Goal: Task Accomplishment & Management: Manage account settings

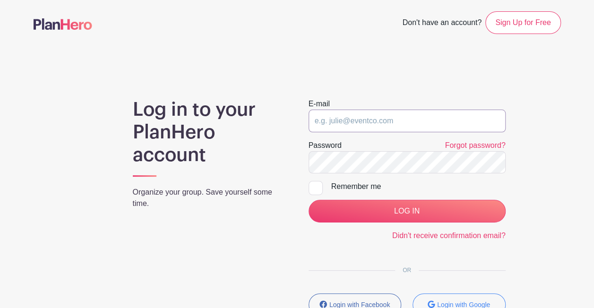
click at [356, 116] on input "email" at bounding box center [406, 121] width 197 height 23
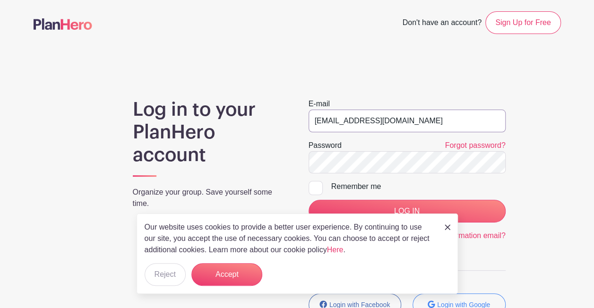
type input "[EMAIL_ADDRESS][DOMAIN_NAME]"
click at [315, 183] on div at bounding box center [315, 188] width 14 height 14
click at [314, 183] on input "Remember me" at bounding box center [311, 184] width 6 height 6
checkbox input "true"
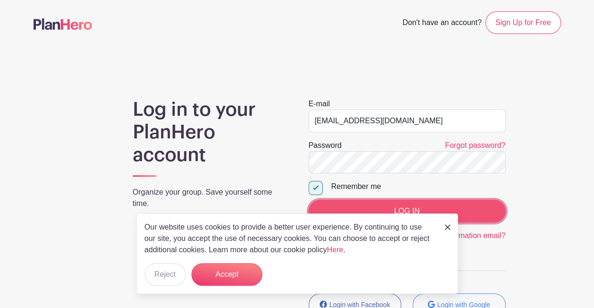
click at [365, 205] on input "LOG IN" at bounding box center [406, 211] width 197 height 23
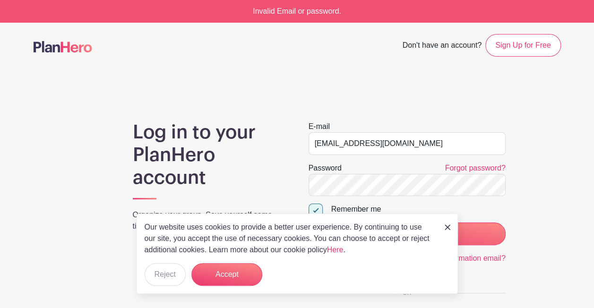
click at [445, 230] on img at bounding box center [447, 227] width 6 height 6
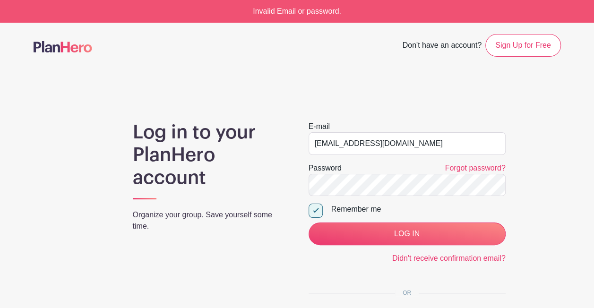
click at [334, 173] on label "Password" at bounding box center [324, 167] width 33 height 11
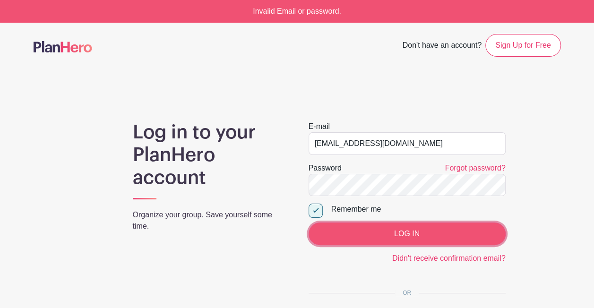
click at [385, 238] on input "LOG IN" at bounding box center [406, 233] width 197 height 23
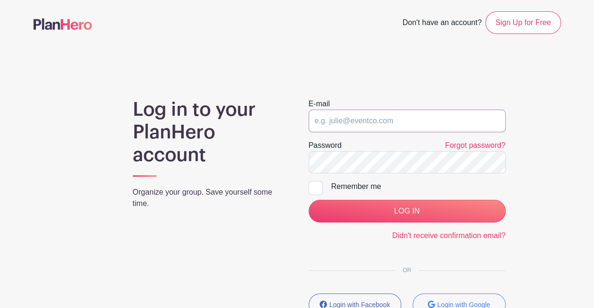
click at [330, 124] on input "email" at bounding box center [406, 121] width 197 height 23
type input "[EMAIL_ADDRESS][DOMAIN_NAME]"
click at [308, 200] on input "LOG IN" at bounding box center [406, 211] width 197 height 23
